Goal: Information Seeking & Learning: Learn about a topic

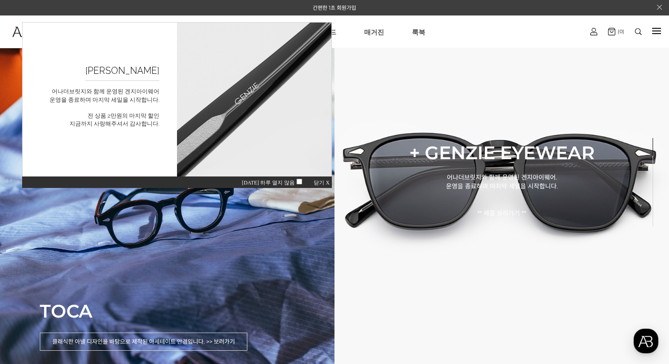
click at [325, 182] on span "닫기 X" at bounding box center [322, 183] width 16 height 6
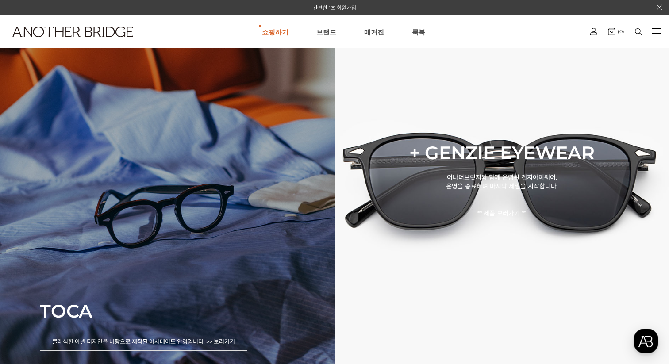
click at [223, 216] on div "TOCA 클래식한 아넬 디자인을 바탕으로 제작된 아세테이트 안경입니다. >> 보러가기" at bounding box center [167, 182] width 334 height 364
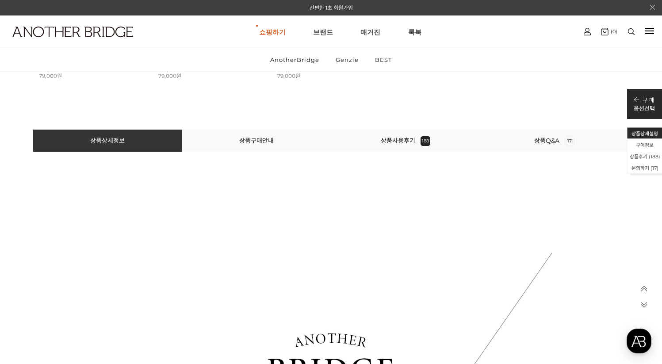
click at [408, 130] on li "상품사용후기 188" at bounding box center [405, 141] width 149 height 22
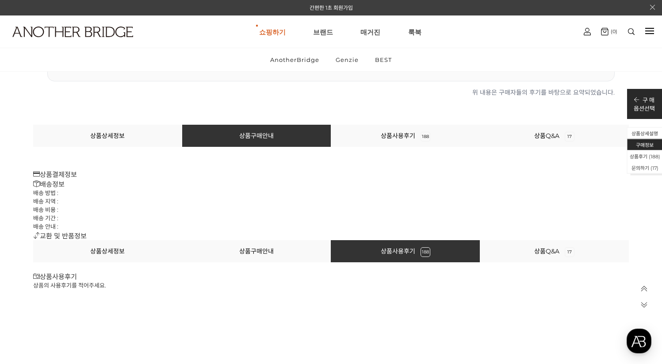
scroll to position [18314, 0]
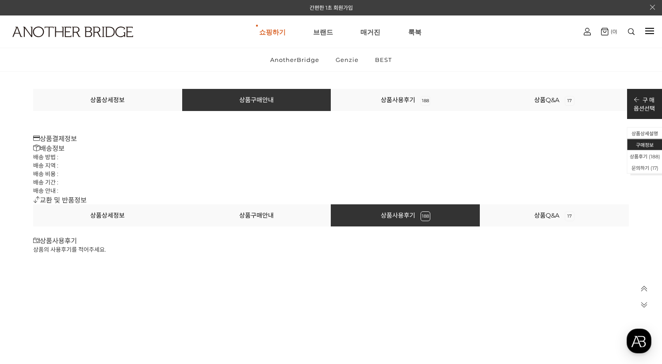
click at [35, 196] on icon at bounding box center [36, 199] width 7 height 7
